Goal: Task Accomplishment & Management: Manage account settings

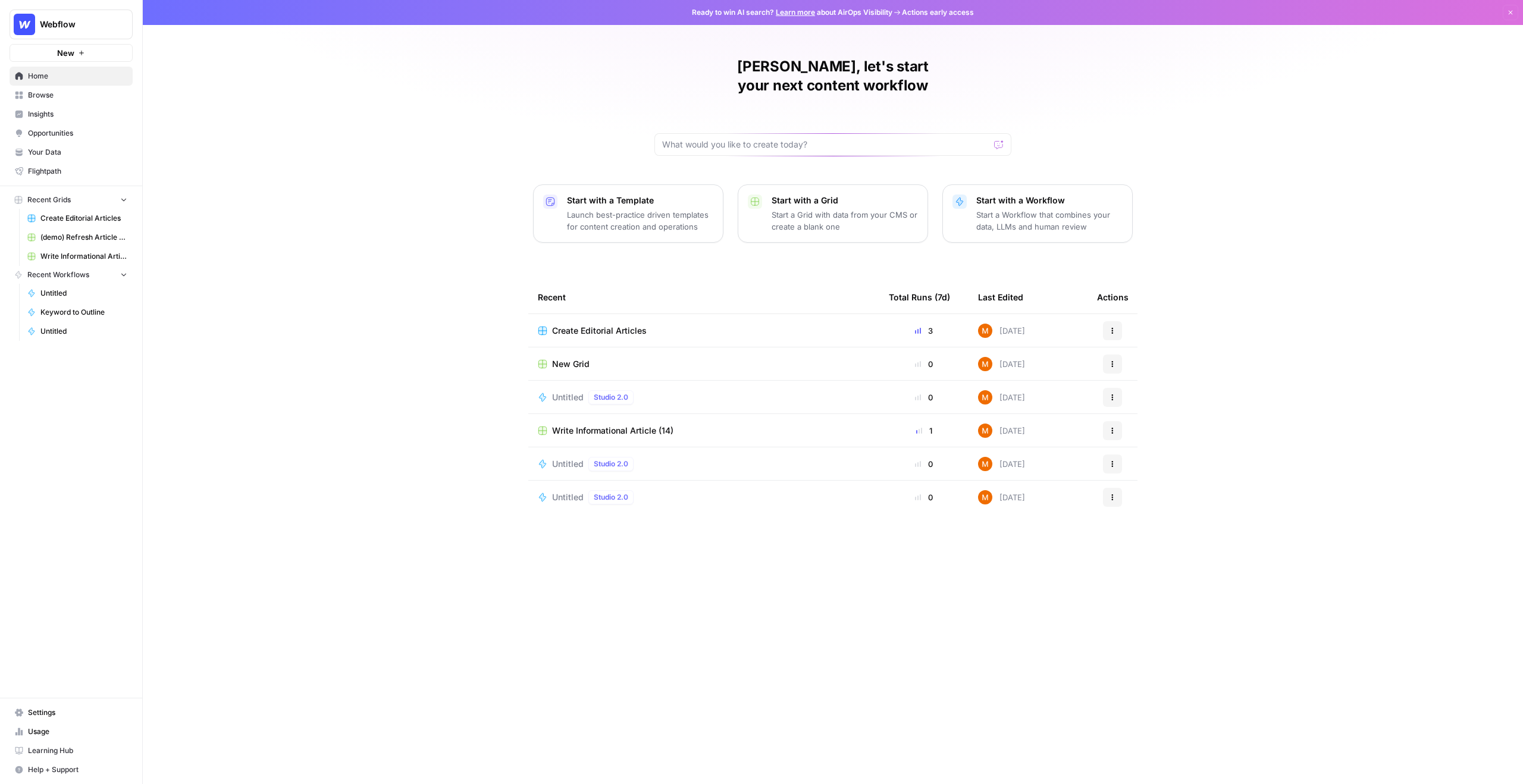
click at [38, 705] on link "Settings" at bounding box center [71, 713] width 123 height 19
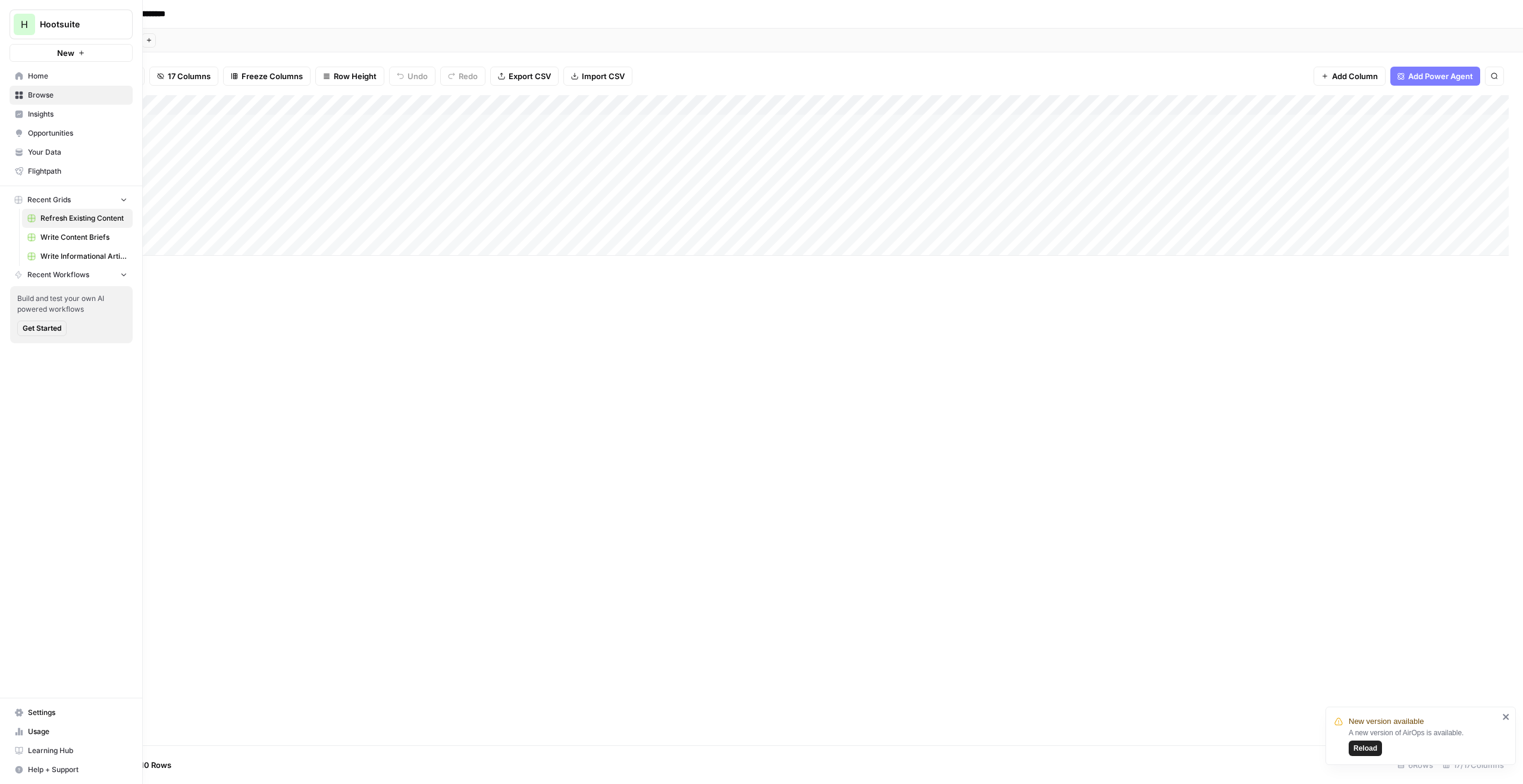
click at [74, 248] on link "Write Informational Article" at bounding box center [77, 257] width 111 height 19
click at [44, 22] on span "Hootsuite" at bounding box center [76, 24] width 72 height 12
click at [60, 28] on span "Hootsuite" at bounding box center [76, 24] width 72 height 12
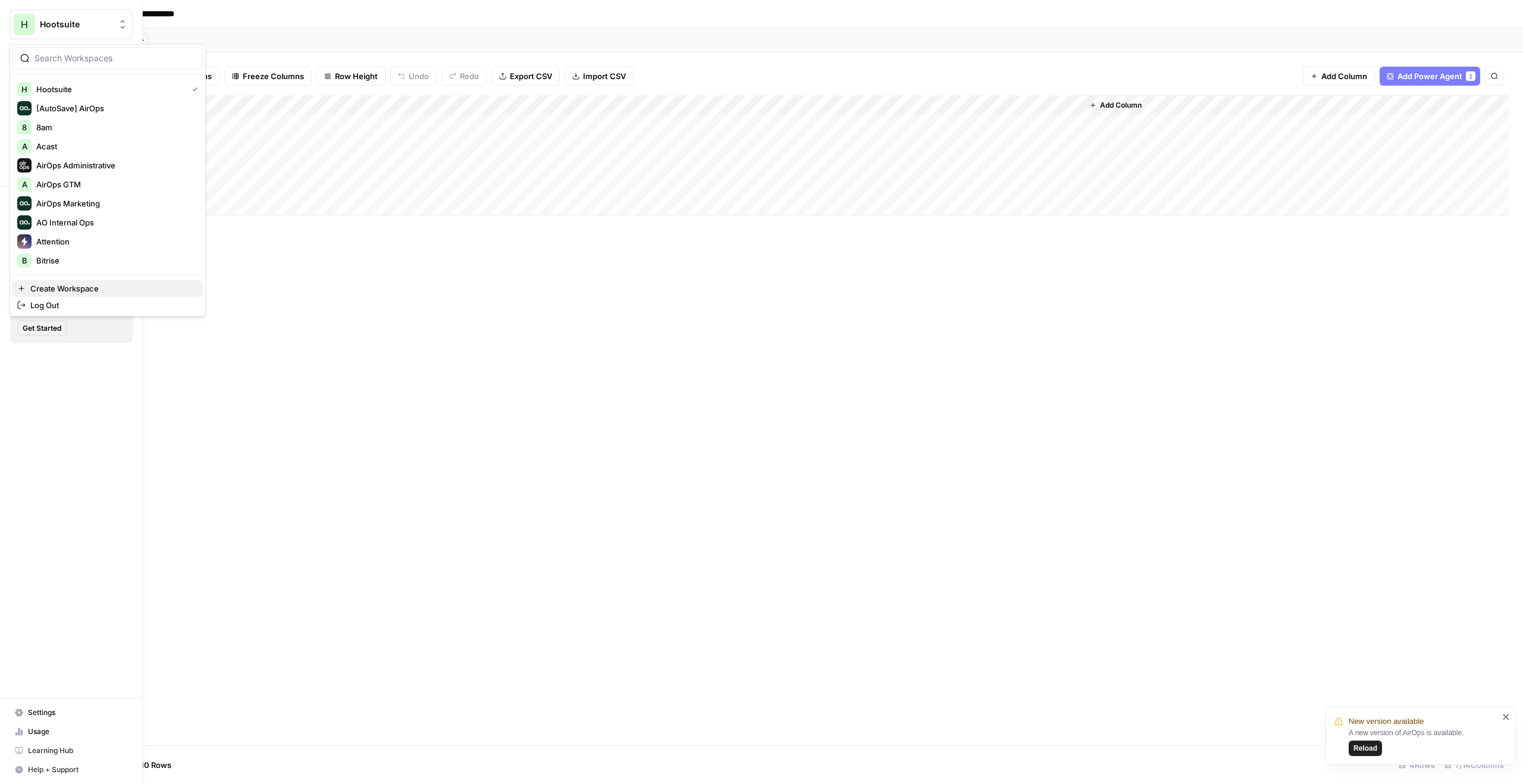
click at [79, 283] on span "Create Workspace" at bounding box center [112, 289] width 163 height 12
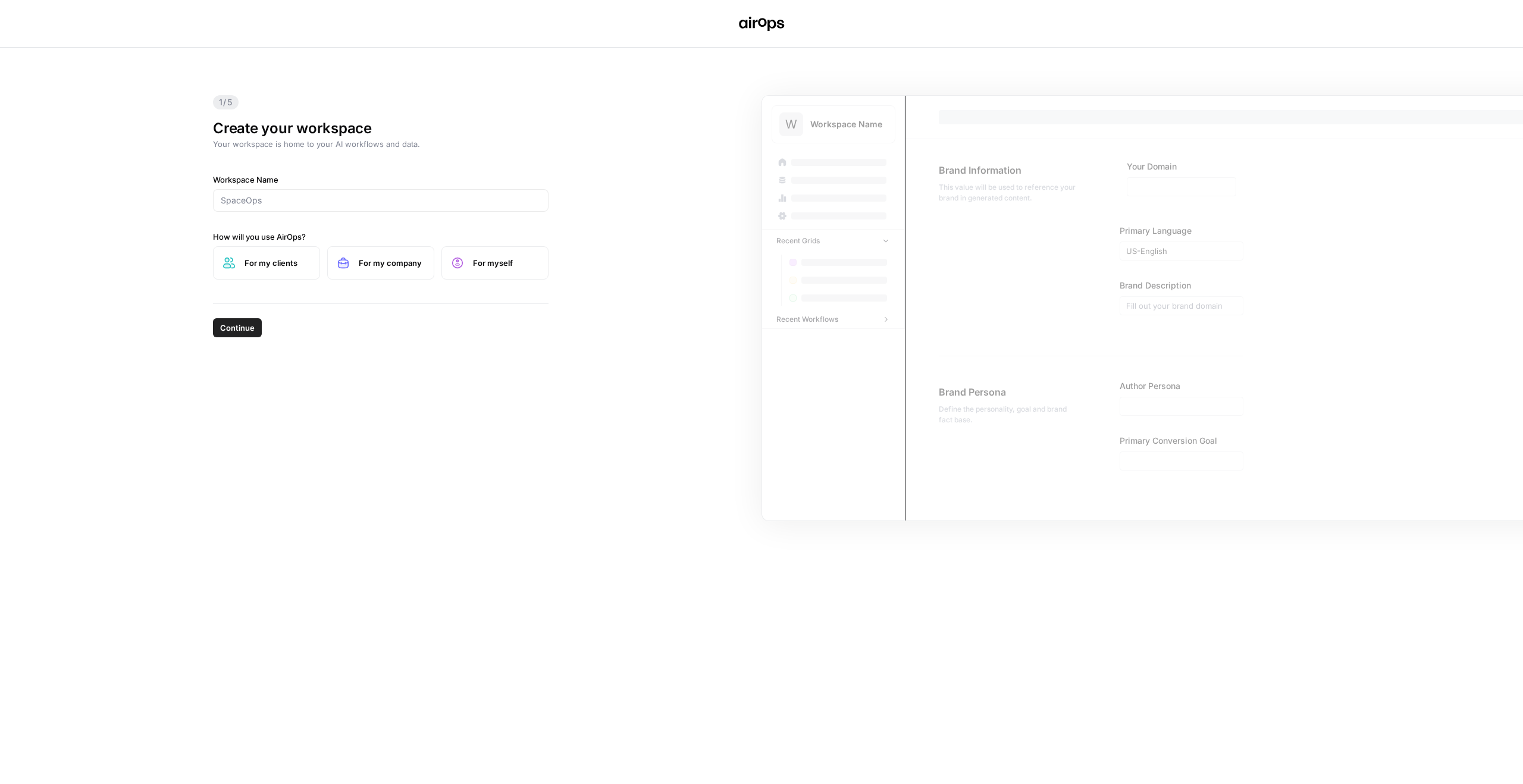
click at [337, 194] on div at bounding box center [381, 200] width 335 height 22
type input "Peerspace"
click at [312, 263] on label "For my clients" at bounding box center [266, 263] width 107 height 33
click at [369, 269] on span "For my company" at bounding box center [392, 263] width 65 height 12
click at [250, 327] on span "Continue" at bounding box center [237, 328] width 35 height 12
